Goal: Task Accomplishment & Management: Contribute content

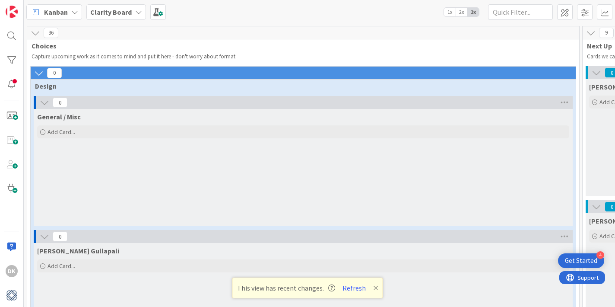
scroll to position [2344, 0]
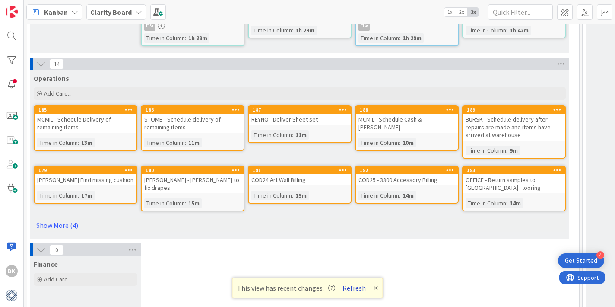
click at [353, 288] on button "Refresh" at bounding box center [353, 287] width 29 height 11
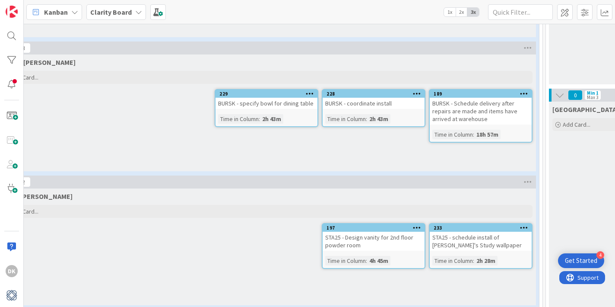
scroll to position [783, 0]
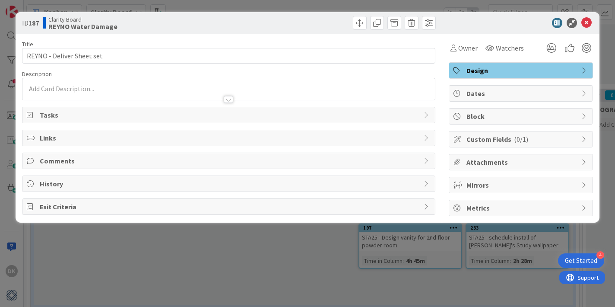
click at [307, 251] on div "ID 187 Clarity Board REYNO Water Damage Title 25 / 128 REYNO - Deliver Sheet se…" at bounding box center [307, 153] width 615 height 307
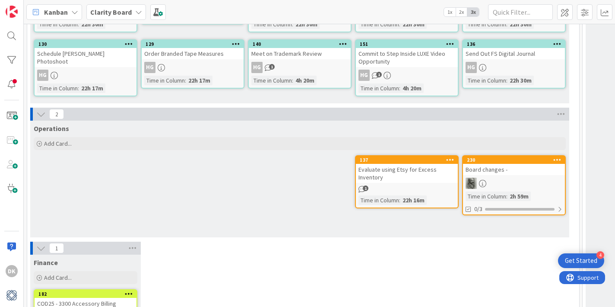
scroll to position [2560, 0]
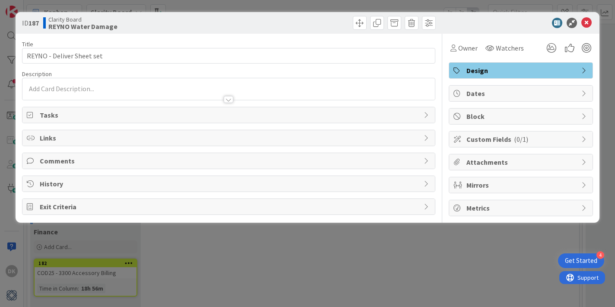
click at [288, 6] on div "ID 187 Clarity Board REYNO Water Damage Title 25 / 128 REYNO - Deliver Sheet se…" at bounding box center [307, 153] width 615 height 307
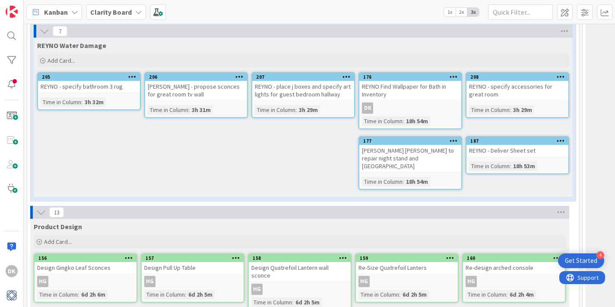
scroll to position [2004, 0]
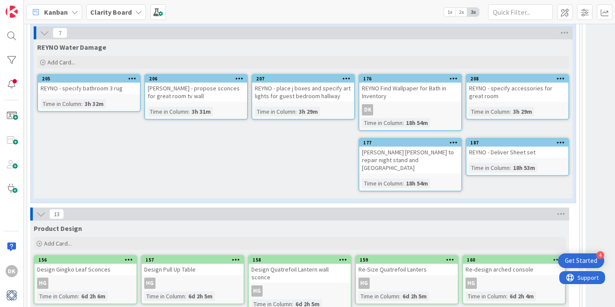
click at [515, 146] on div "REYNO - Deliver Sheet set" at bounding box center [517, 151] width 102 height 11
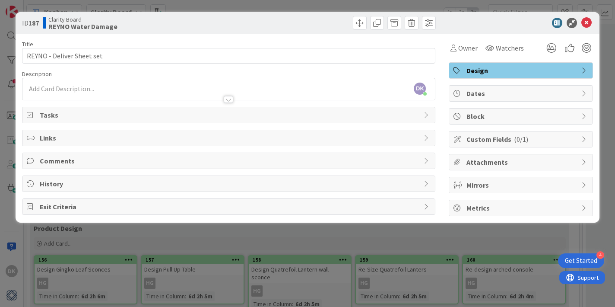
click at [487, 4] on div "ID 187 Clarity Board REYNO Water Damage Title 25 / 128 REYNO - Deliver Sheet se…" at bounding box center [307, 153] width 615 height 307
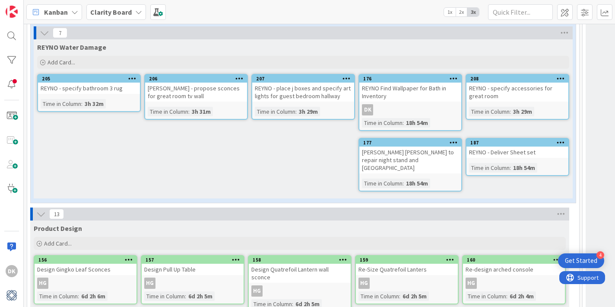
click at [519, 146] on div "REYNO - Deliver Sheet set" at bounding box center [517, 151] width 102 height 11
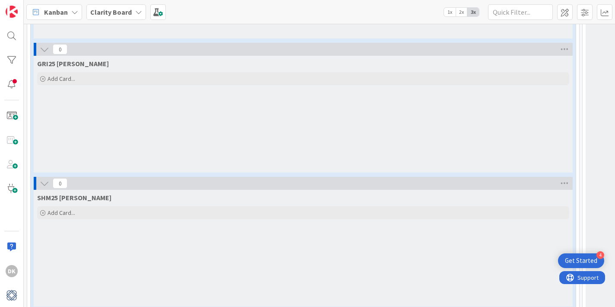
scroll to position [1436, 0]
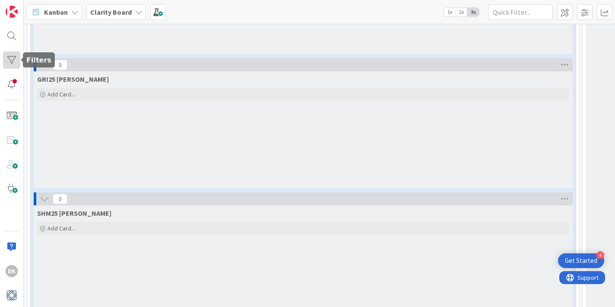
click at [14, 61] on div at bounding box center [11, 59] width 17 height 17
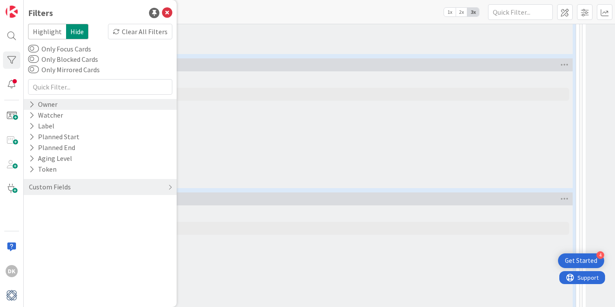
click at [41, 105] on div "Owner" at bounding box center [43, 104] width 30 height 11
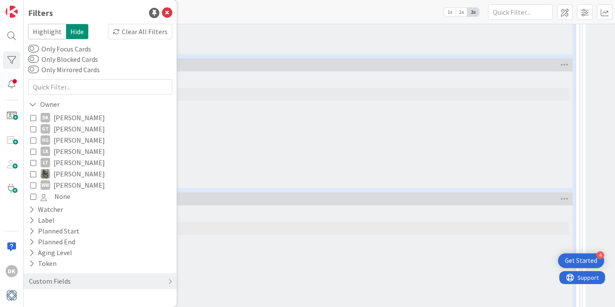
click at [33, 120] on icon at bounding box center [33, 117] width 6 height 6
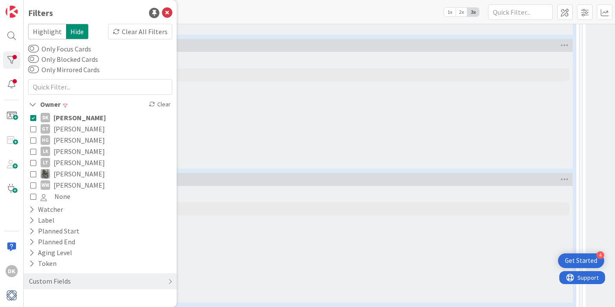
click at [284, 116] on div "GRI25 Griggs Add Card..." at bounding box center [303, 110] width 539 height 117
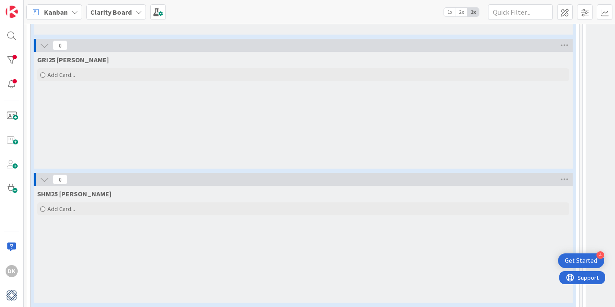
click at [284, 116] on div "GRI25 Griggs Add Card..." at bounding box center [303, 110] width 539 height 117
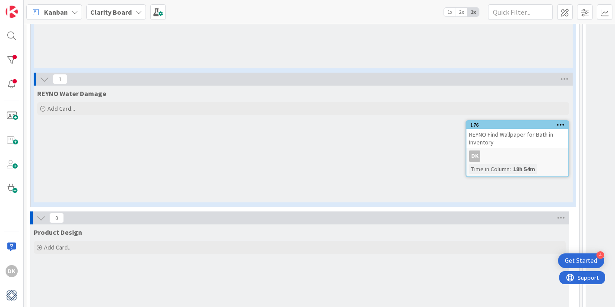
scroll to position [1764, 0]
click at [16, 62] on div at bounding box center [11, 59] width 17 height 17
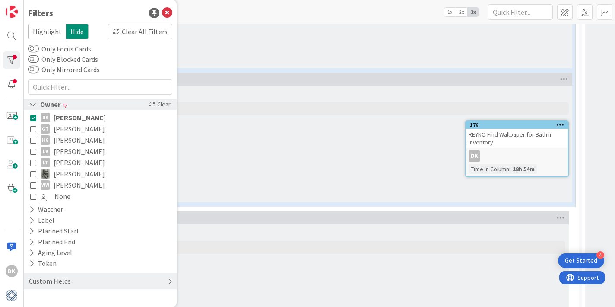
click at [43, 103] on div "Owner" at bounding box center [44, 104] width 33 height 11
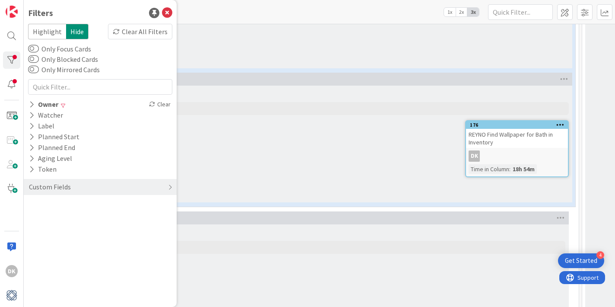
click at [237, 130] on div "REYNO Water Damage Add Card... 176 REYNO Find Wallpaper for Bath in Inventory D…" at bounding box center [302, 144] width 539 height 117
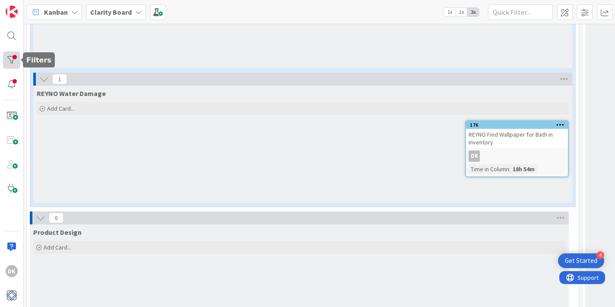
click at [14, 57] on div at bounding box center [11, 59] width 17 height 17
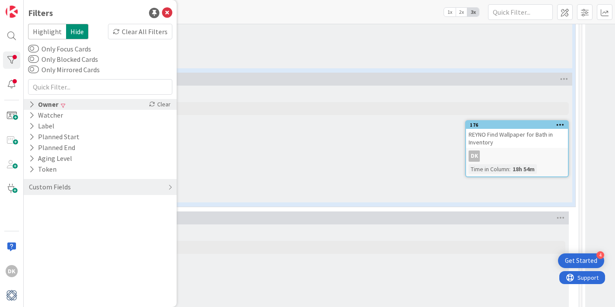
click at [41, 103] on div "Owner" at bounding box center [43, 104] width 31 height 11
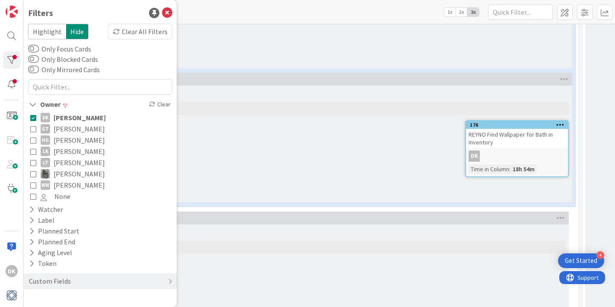
click at [34, 115] on icon at bounding box center [33, 117] width 6 height 6
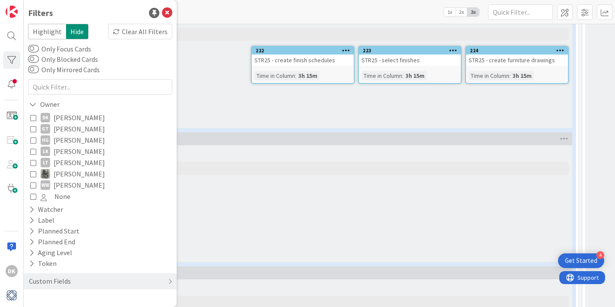
scroll to position [1938, 0]
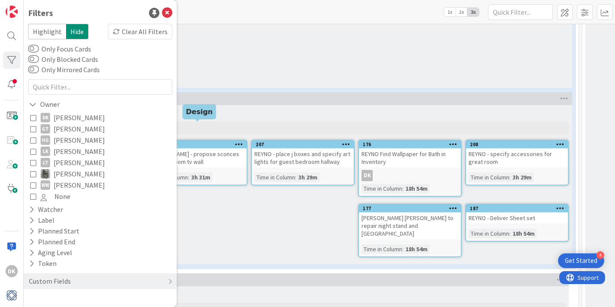
click at [228, 105] on div "REYNO Water Damage" at bounding box center [302, 111] width 539 height 12
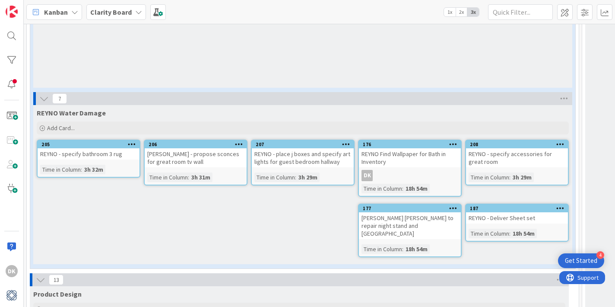
click at [525, 212] on div "REYNO - Deliver Sheet set" at bounding box center [517, 217] width 102 height 11
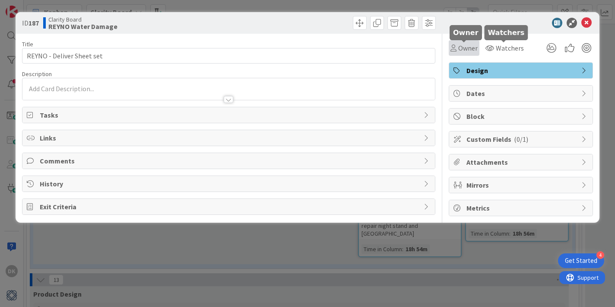
click at [469, 51] on span "Owner" at bounding box center [467, 48] width 19 height 10
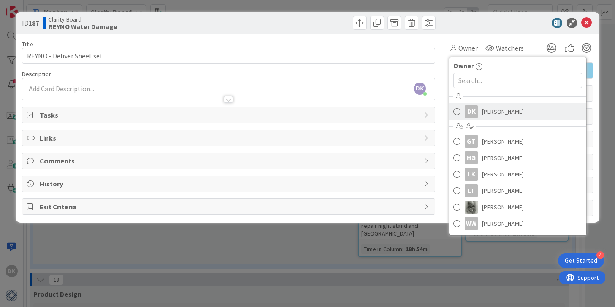
click at [456, 112] on span at bounding box center [456, 111] width 7 height 13
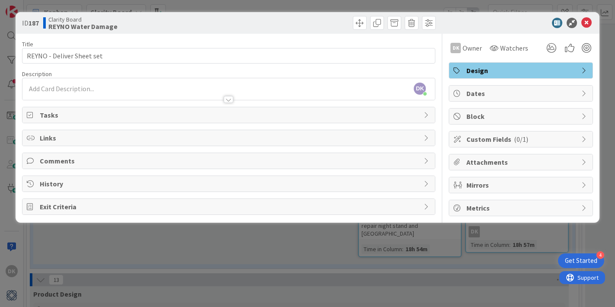
click at [490, 8] on div "ID 187 Clarity Board REYNO Water Damage Title 25 / 128 REYNO - Deliver Sheet se…" at bounding box center [307, 153] width 615 height 307
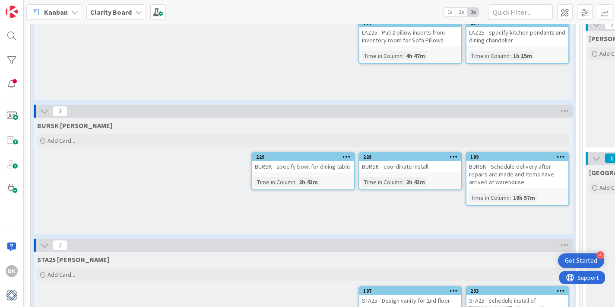
scroll to position [717, 0]
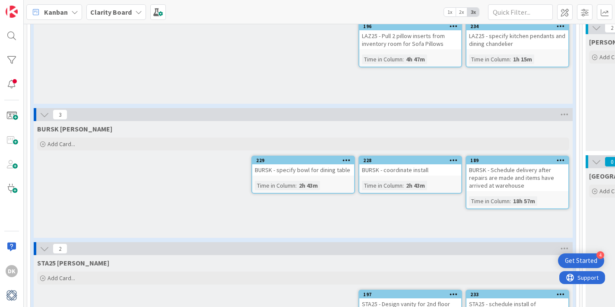
click at [425, 164] on div "BURSK - coordinate install" at bounding box center [410, 169] width 102 height 11
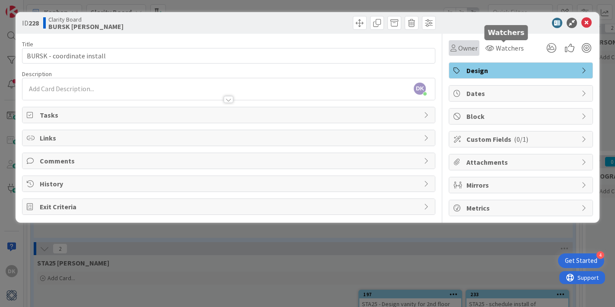
click at [477, 49] on div "Owner" at bounding box center [464, 48] width 31 height 16
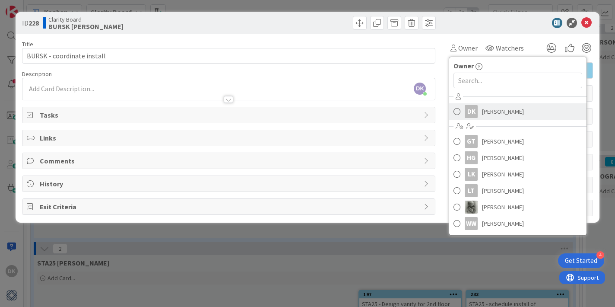
click at [453, 112] on span at bounding box center [456, 111] width 7 height 13
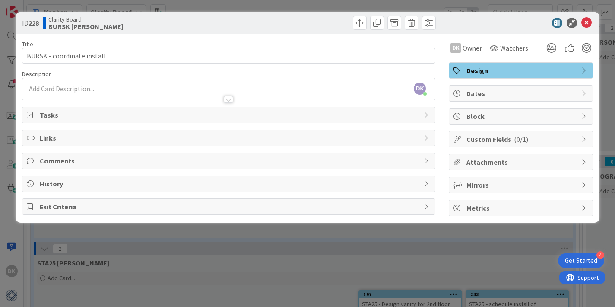
click at [483, 7] on div "ID 228 Clarity Board BURSK Bursky Title 26 / 128 BURSK - coordinate install Des…" at bounding box center [307, 153] width 615 height 307
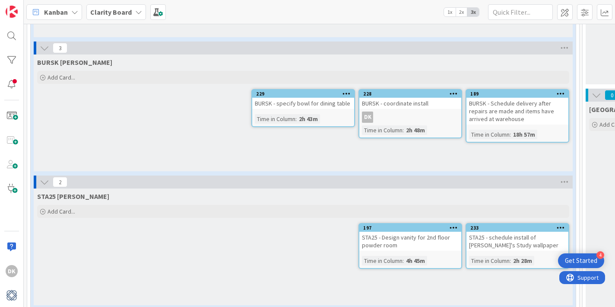
scroll to position [785, 0]
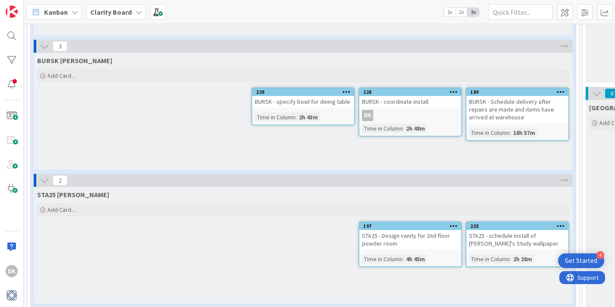
click at [409, 110] on div "DK" at bounding box center [410, 115] width 102 height 11
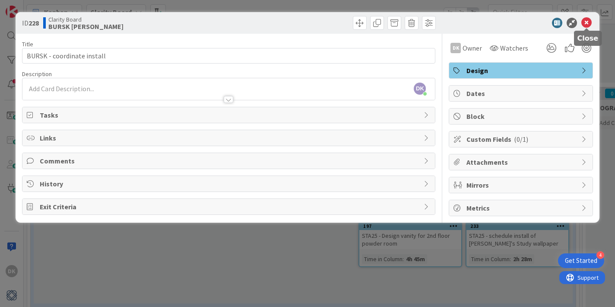
click at [589, 22] on icon at bounding box center [586, 23] width 10 height 10
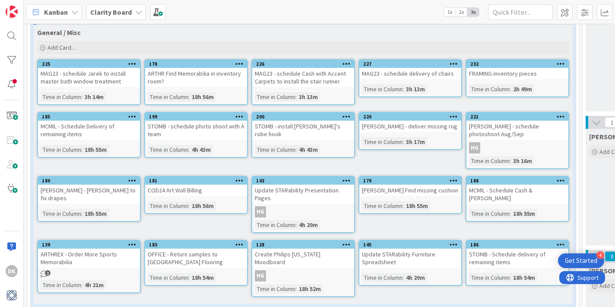
scroll to position [86, 0]
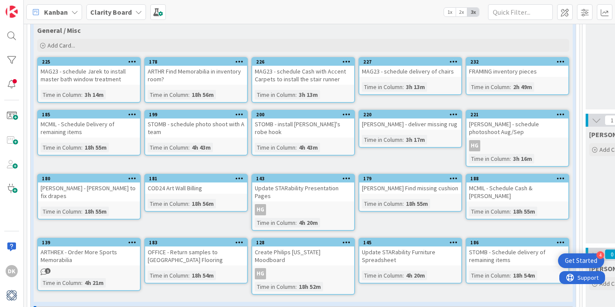
click at [389, 124] on div "[PERSON_NAME] - deliver missing rug" at bounding box center [410, 123] width 102 height 11
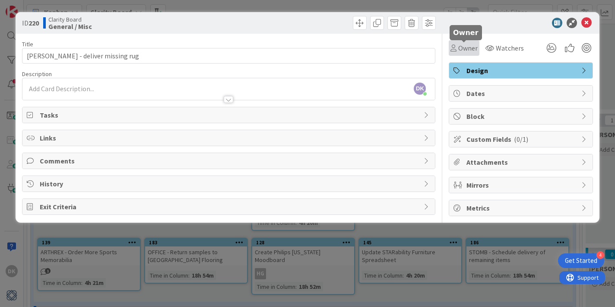
click at [469, 48] on span "Owner" at bounding box center [467, 48] width 19 height 10
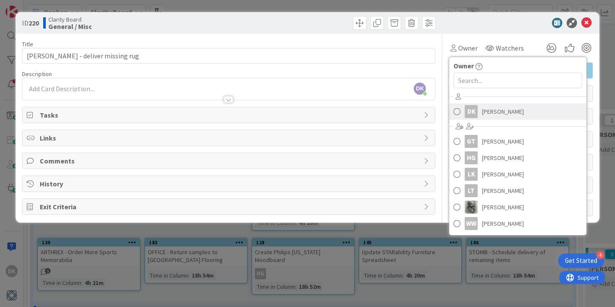
click at [456, 112] on span at bounding box center [456, 111] width 7 height 13
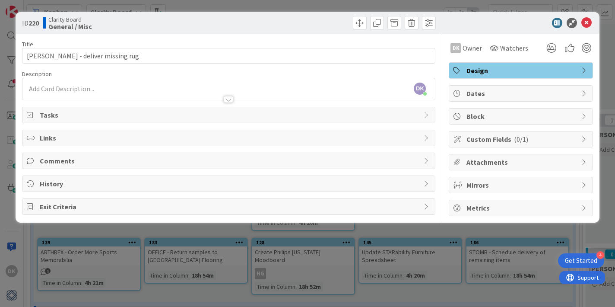
click at [428, 8] on div "ID 220 Clarity Board General / Misc Title 26 / 128 WARD - deliver missing rug D…" at bounding box center [307, 153] width 615 height 307
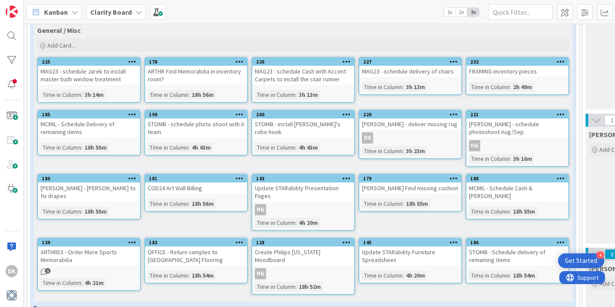
click at [462, 13] on span "2x" at bounding box center [462, 12] width 12 height 9
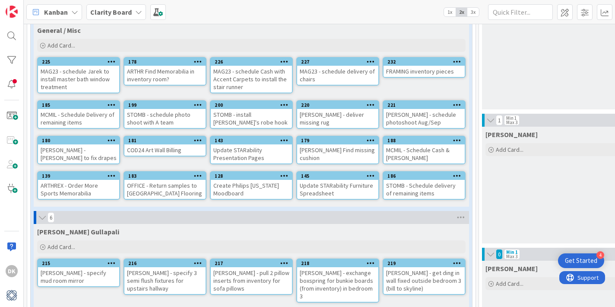
click at [448, 13] on span "1x" at bounding box center [450, 12] width 12 height 9
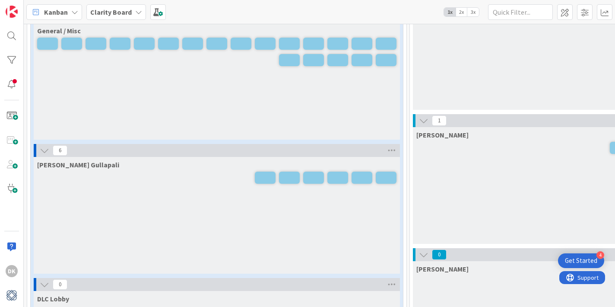
click at [458, 12] on span "2x" at bounding box center [462, 12] width 12 height 9
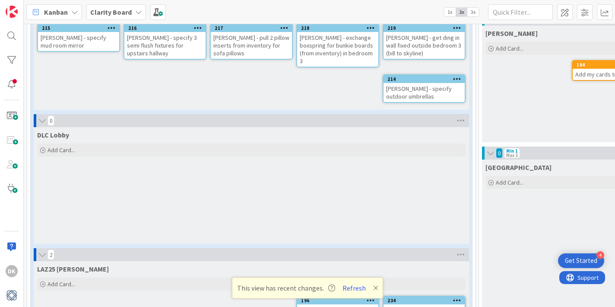
scroll to position [1125, 0]
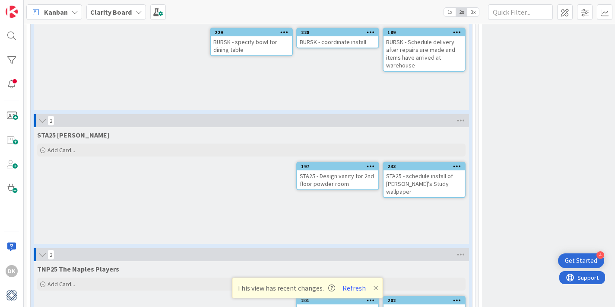
click at [319, 127] on div "STA25 [PERSON_NAME]" at bounding box center [251, 133] width 435 height 12
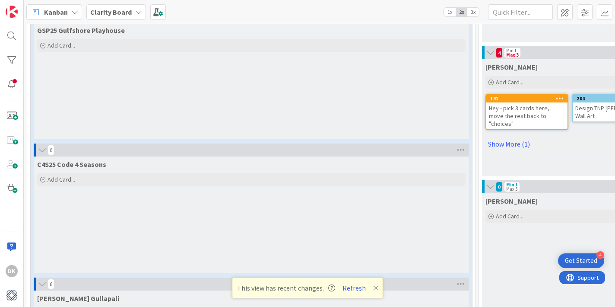
scroll to position [454, 0]
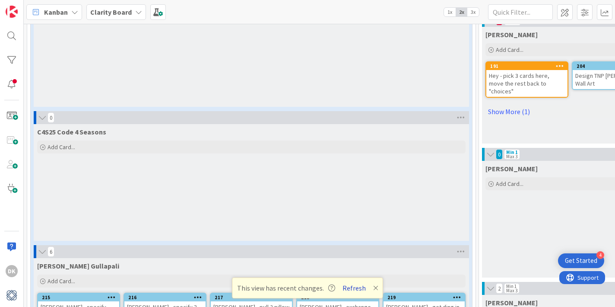
click at [355, 285] on button "Refresh" at bounding box center [353, 287] width 29 height 11
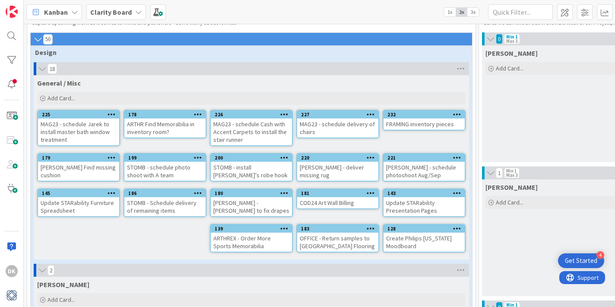
scroll to position [35, 0]
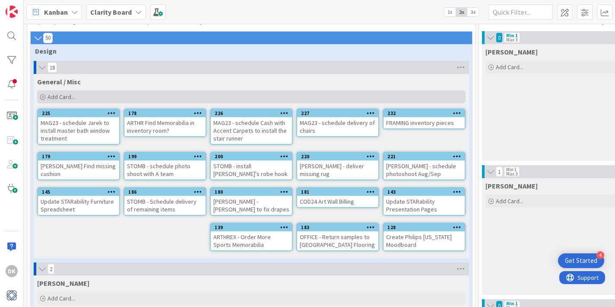
click at [142, 95] on div "Add Card..." at bounding box center [251, 96] width 428 height 13
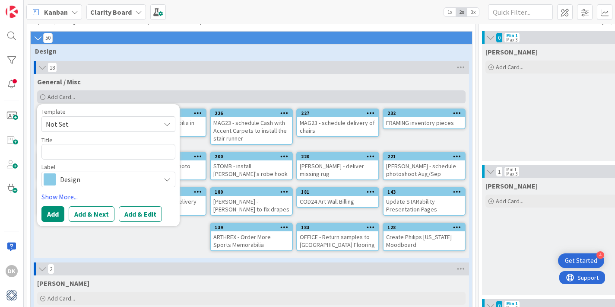
type textarea "x"
type textarea "S"
type textarea "x"
type textarea "Sc"
type textarea "x"
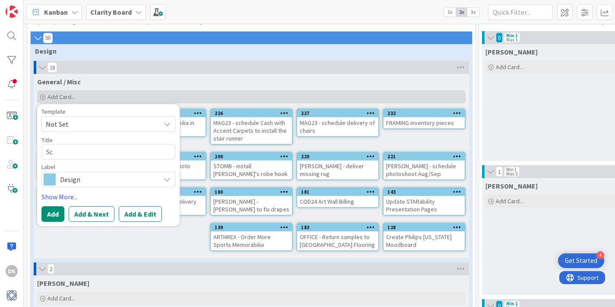
type textarea "Sch"
type textarea "x"
type textarea "Sche"
type textarea "x"
type textarea "Scheu"
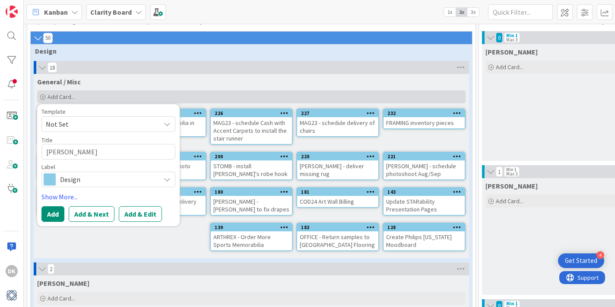
type textarea "x"
type textarea "Scheud"
type textarea "x"
type textarea "Scheu"
type textarea "x"
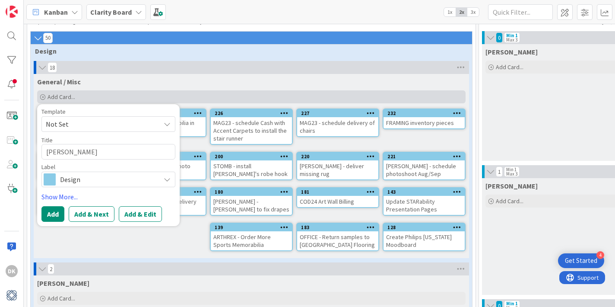
type textarea "Sche"
type textarea "x"
type textarea "Sched"
type textarea "x"
type textarea "Schedl"
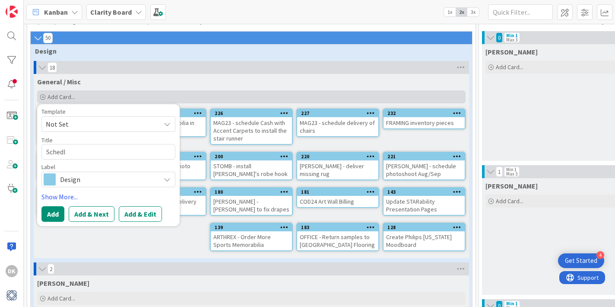
type textarea "x"
type textarea "Schedlu"
type textarea "x"
type textarea "Schedl"
type textarea "x"
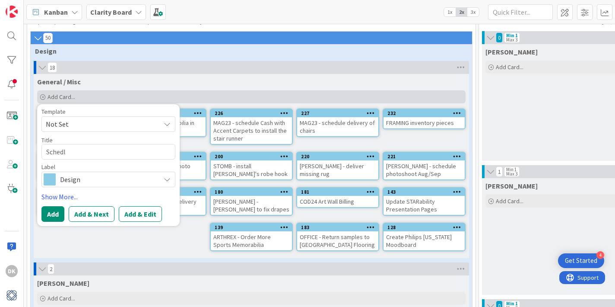
type textarea "Sched"
type textarea "x"
type textarea "Schedu"
type textarea "x"
type textarea "Schedul"
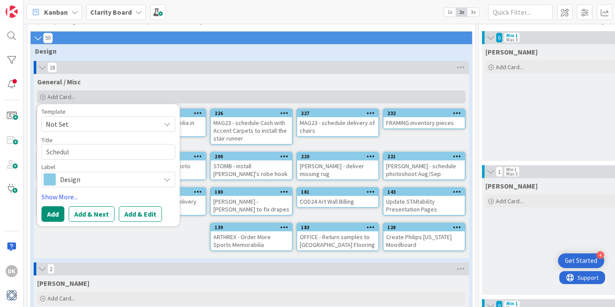
type textarea "x"
type textarea "Schedule"
type textarea "x"
type textarea "Schedule"
type textarea "x"
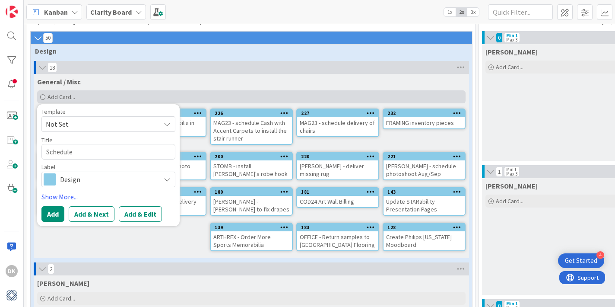
type textarea "Schedule d"
type textarea "x"
type textarea "Schedule de"
type textarea "x"
type textarea "Schedule desi"
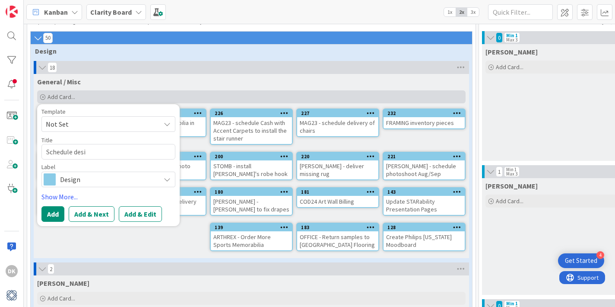
type textarea "x"
type textarea "Schedule desig"
type textarea "x"
type textarea "Schedule design"
type textarea "x"
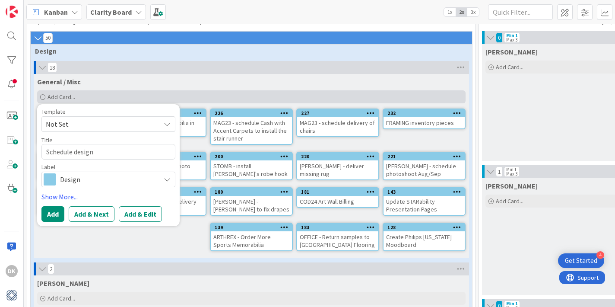
type textarea "Schedule design"
type textarea "x"
type textarea "Schedule design t"
type textarea "x"
type textarea "Schedule design to"
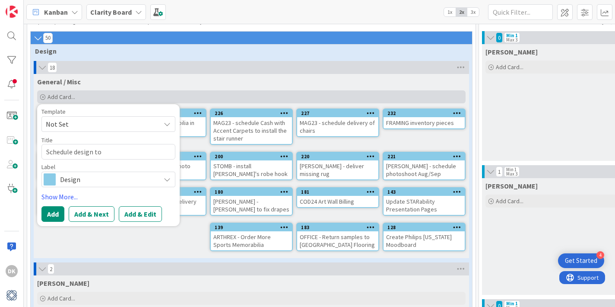
type textarea "x"
type textarea "Schedule design to"
type textarea "x"
type textarea "Schedule design to I"
type textarea "x"
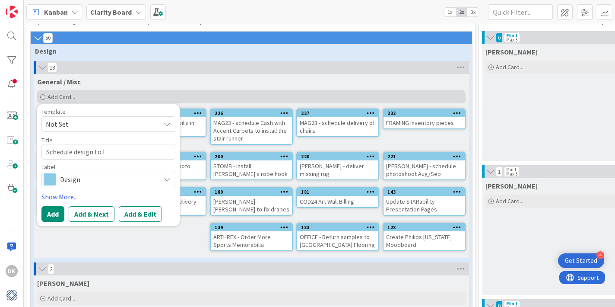
type textarea "Schedule design to In"
type textarea "x"
type textarea "Schedule design to Inv"
type textarea "x"
type textarea "Schedule design to Inve"
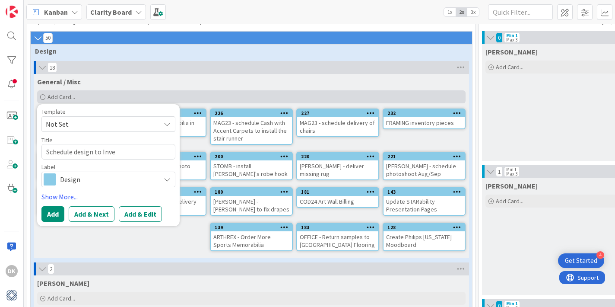
type textarea "x"
type textarea "Schedule design to Inven"
type textarea "x"
type textarea "Schedule design to Invent"
type textarea "x"
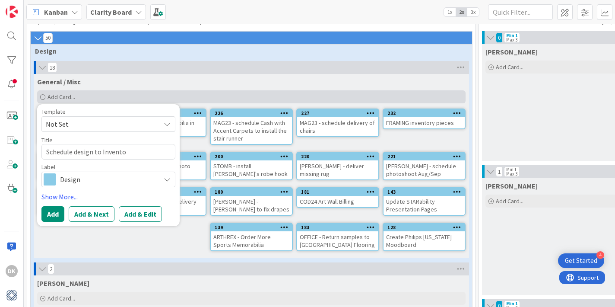
type textarea "Schedule design to Inventor"
type textarea "x"
type textarea "Schedule design to Inventory"
type textarea "x"
type textarea "Schedule design to Inventory"
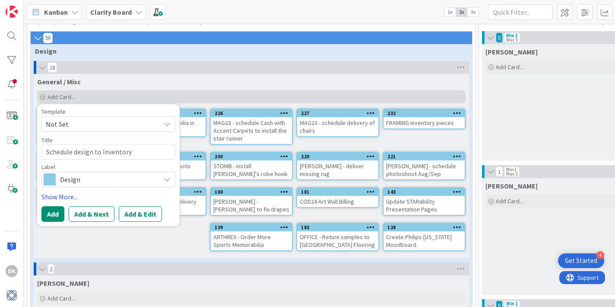
type textarea "x"
type textarea "Schedule design to Inventory f"
type textarea "x"
type textarea "Schedule design to Inventory fo"
type textarea "x"
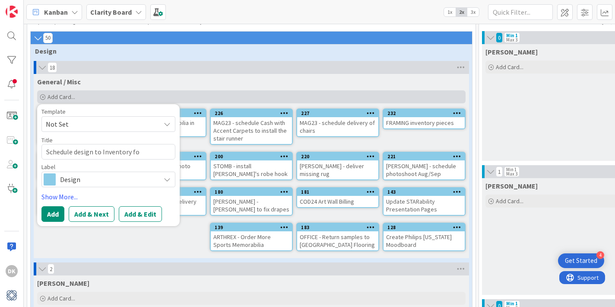
type textarea "Schedule design to Inventory for"
type textarea "x"
type textarea "Schedule design to Inventory for"
type textarea "x"
type textarea "Schedule design to Inventory for b"
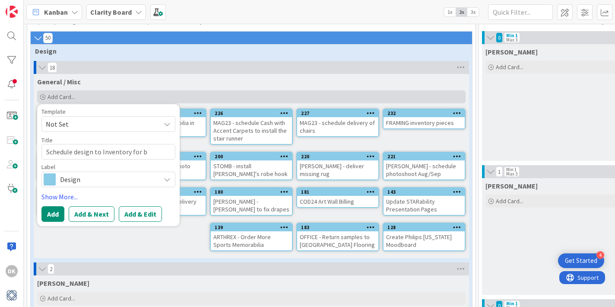
type textarea "x"
type textarea "Schedule design to Inventory for bi"
type textarea "x"
type textarea "Schedule design to Inventory for big"
type textarea "x"
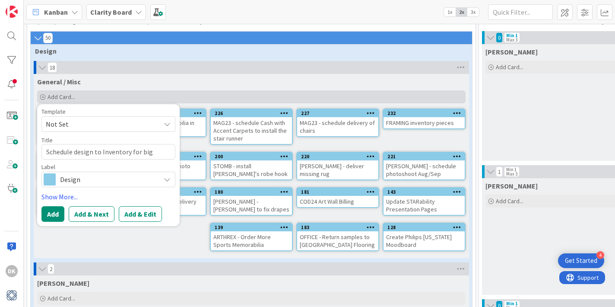
type textarea "Schedule design to Inventory for big"
type textarea "x"
type textarea "Schedule design to Inventory for big d"
type textarea "x"
type textarea "Schedule design to Inventory for big do"
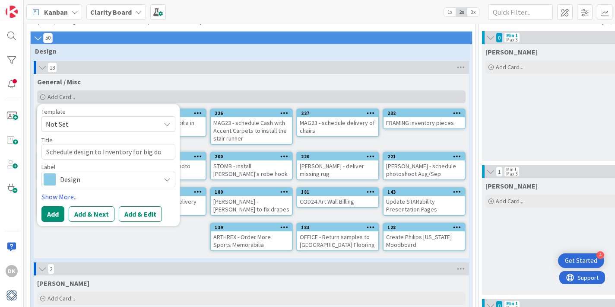
type textarea "x"
type textarea "Schedule design to Inventory for big don"
type textarea "x"
type textarea "Schedule design to Inventory for big dona"
type textarea "x"
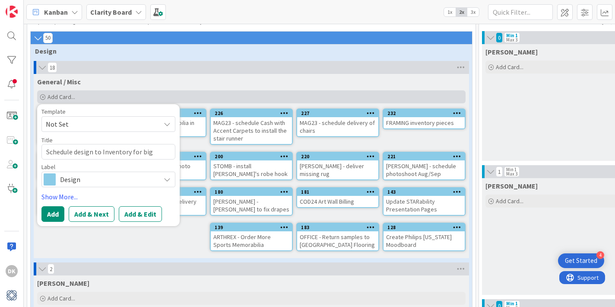
type textarea "Schedule design to Inventory for big donat"
type textarea "x"
type textarea "Schedule design to Inventory for big donati"
type textarea "x"
type textarea "Schedule design to Inventory for big donatio"
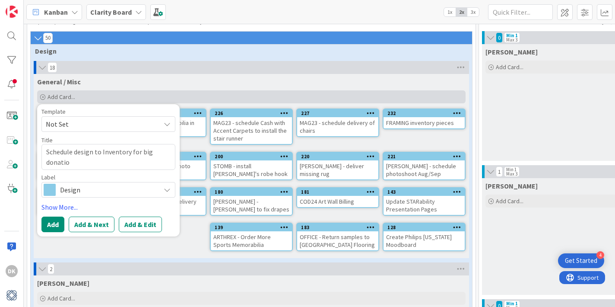
type textarea "x"
type textarea "Schedule design to Inventory for big donation"
type textarea "x"
type textarea "Schedule design to Inventory for big donation"
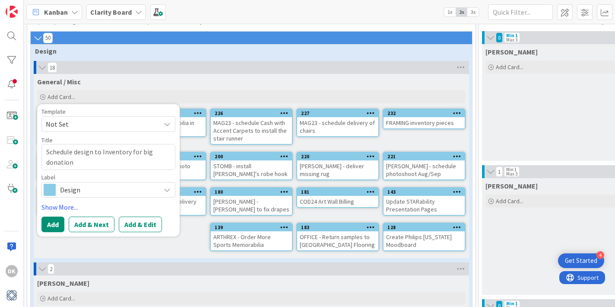
click at [78, 153] on textarea "Schedule design to Inventory for big donation" at bounding box center [108, 157] width 134 height 26
type textarea "x"
type textarea "Schedule esign to Inventory for big donation"
type textarea "x"
type textarea "Schedule Design to Inventory for big donation"
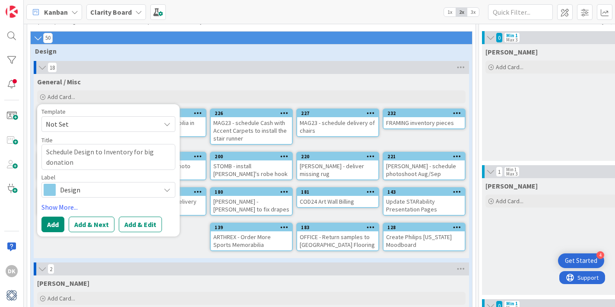
type textarea "x"
type textarea "Schedule Design to Inventory for big donation"
type textarea "x"
type textarea "Schedule Design te to Inventory for big donation"
type textarea "x"
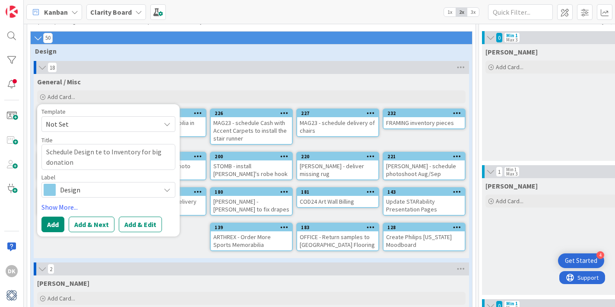
type textarea "Schedule Design tea to Inventory for big donation"
type textarea "x"
type textarea "Schedule Design team to Inventory for big donation"
click at [57, 220] on button "Add" at bounding box center [52, 224] width 23 height 16
